Goal: Task Accomplishment & Management: Use online tool/utility

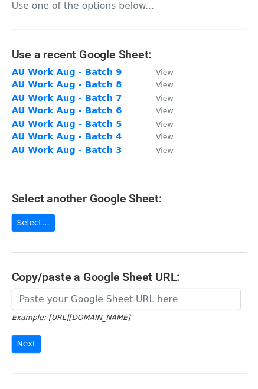
scroll to position [59, 0]
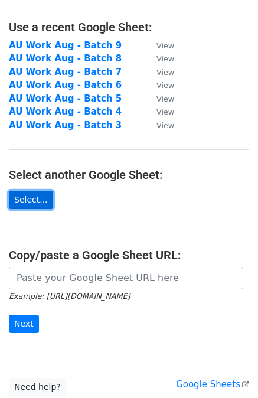
click at [23, 197] on link "Select..." at bounding box center [31, 200] width 44 height 18
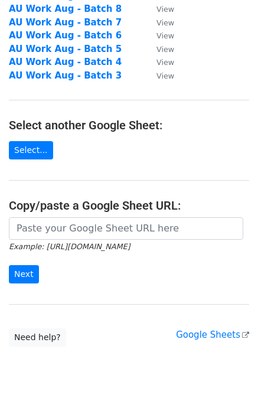
scroll to position [91, 0]
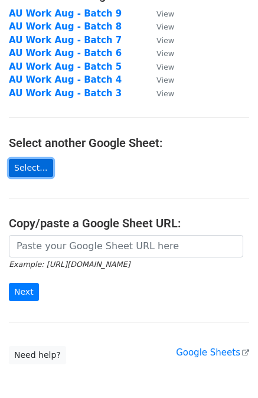
click at [43, 169] on link "Select..." at bounding box center [31, 168] width 44 height 18
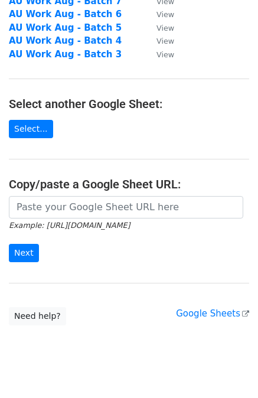
scroll to position [150, 0]
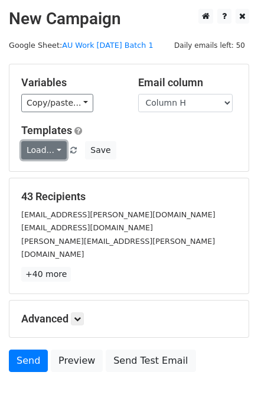
click at [57, 149] on link "Load..." at bounding box center [43, 150] width 45 height 18
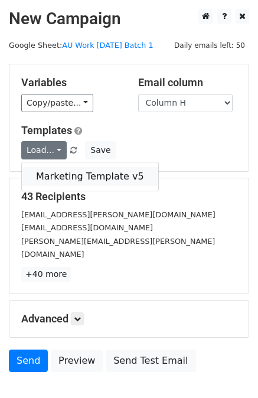
click at [71, 173] on link "Marketing Template v5" at bounding box center [90, 176] width 136 height 19
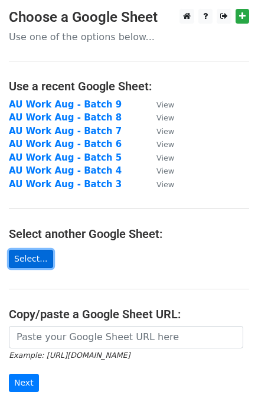
click at [32, 257] on link "Select..." at bounding box center [31, 259] width 44 height 18
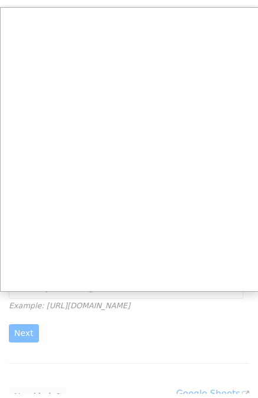
scroll to position [118, 0]
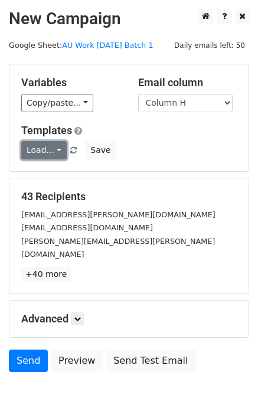
click at [53, 150] on link "Load..." at bounding box center [43, 150] width 45 height 18
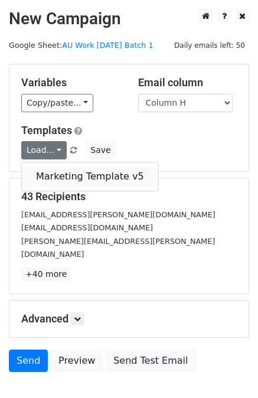
click at [67, 175] on link "Marketing Template v5" at bounding box center [90, 176] width 136 height 19
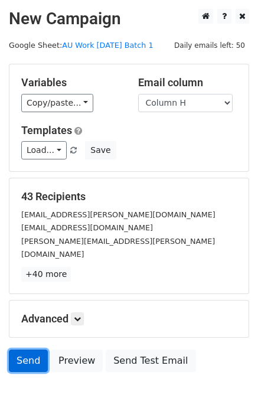
click at [24, 349] on link "Send" at bounding box center [28, 360] width 39 height 22
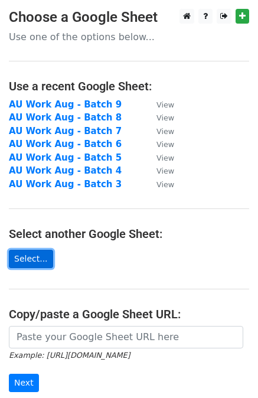
click at [27, 256] on link "Select..." at bounding box center [31, 259] width 44 height 18
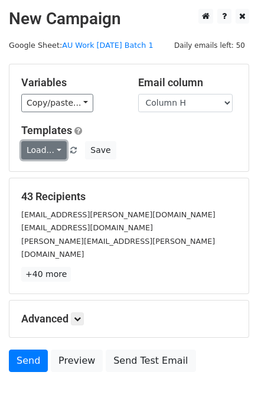
click at [57, 152] on link "Load..." at bounding box center [43, 150] width 45 height 18
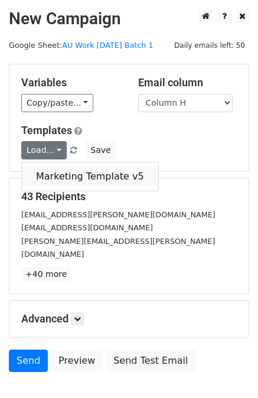
click at [65, 172] on link "Marketing Template v5" at bounding box center [90, 176] width 136 height 19
